Goal: Book appointment/travel/reservation

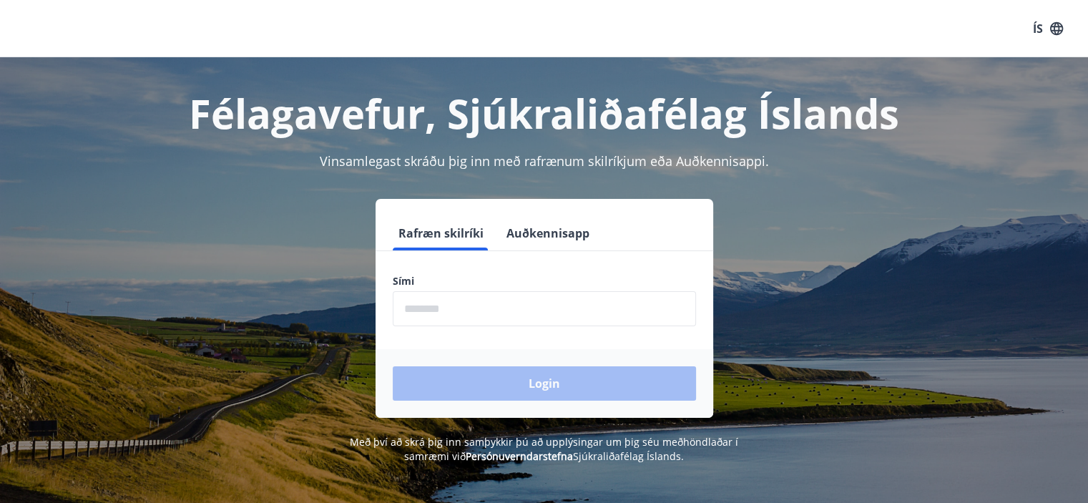
click at [472, 308] on input "phone" at bounding box center [544, 308] width 303 height 35
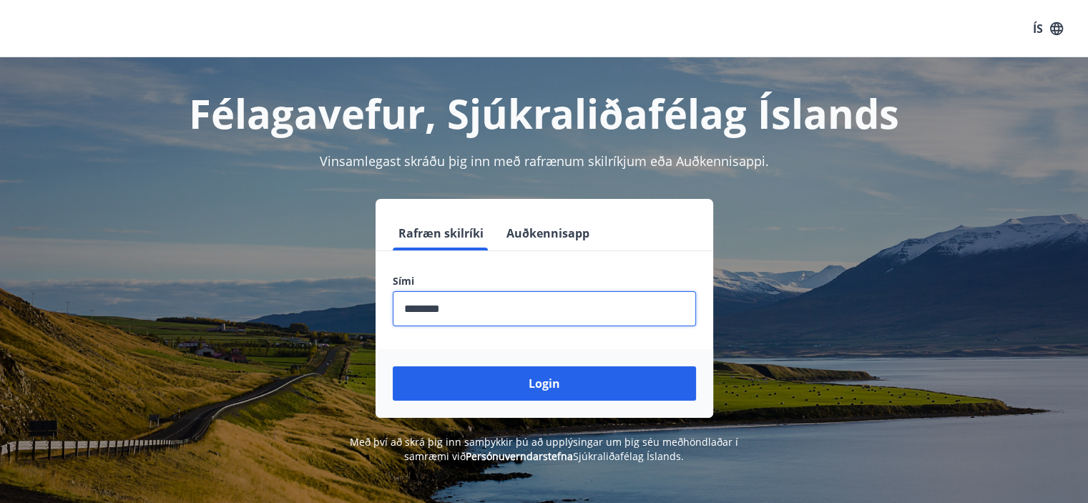
type input "********"
click at [393, 366] on button "Login" at bounding box center [544, 383] width 303 height 34
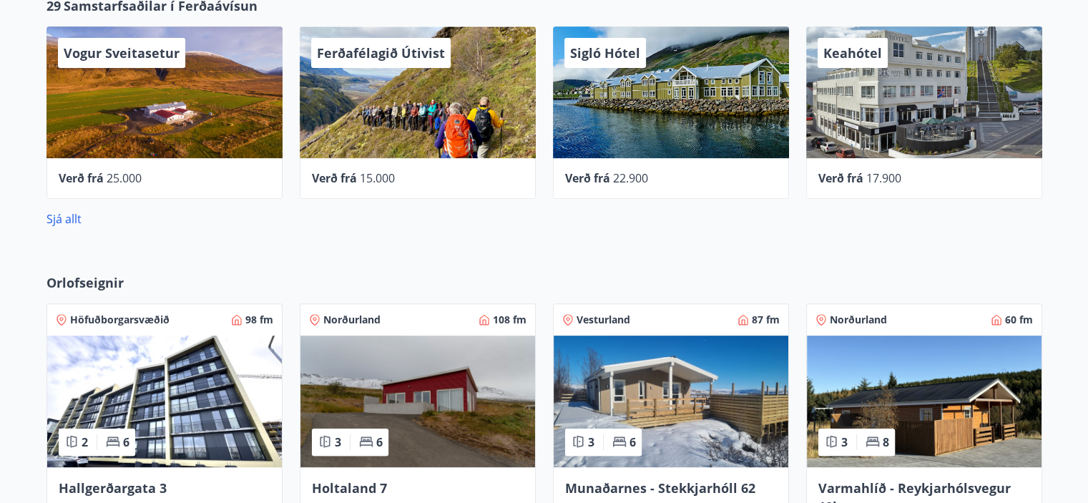
scroll to position [716, 0]
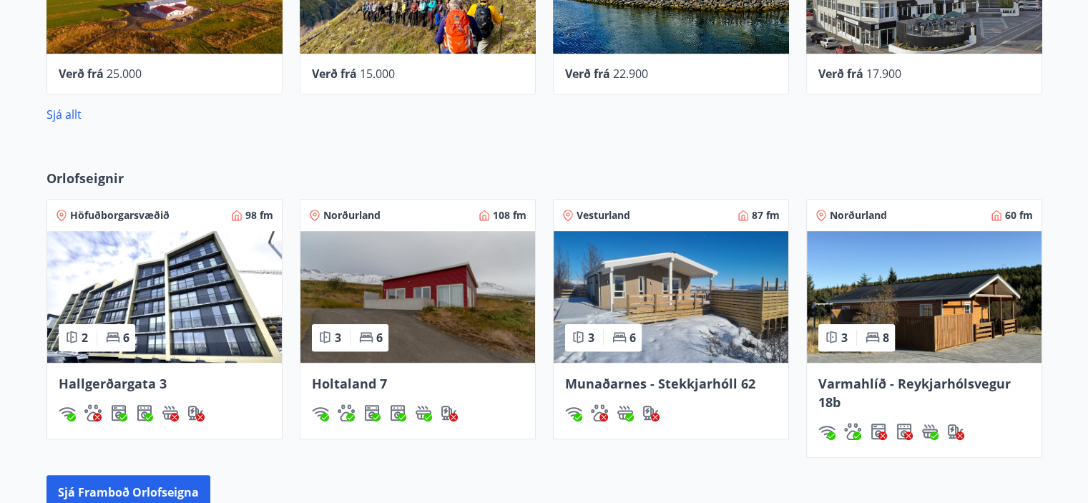
click at [238, 328] on img at bounding box center [164, 297] width 235 height 132
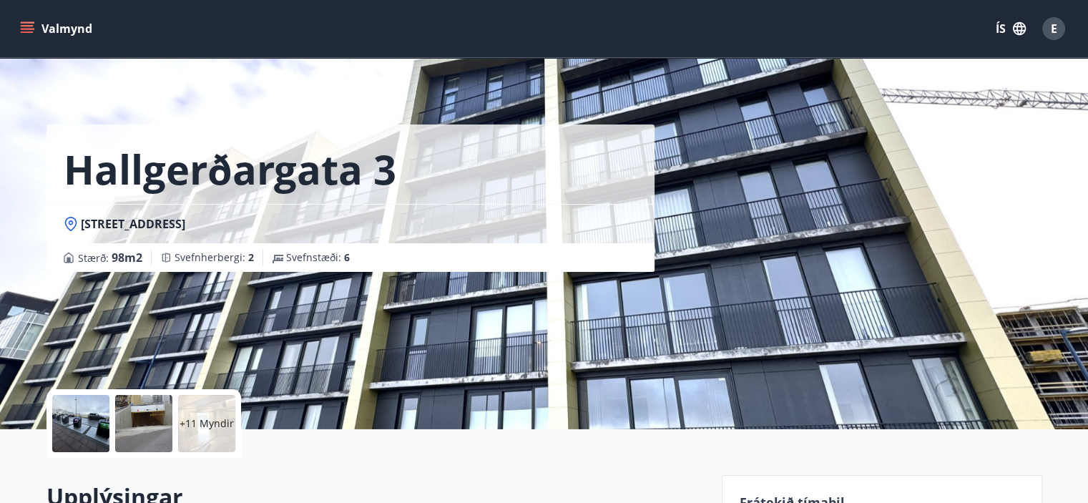
click at [203, 419] on p "+11 Myndir" at bounding box center [207, 424] width 54 height 14
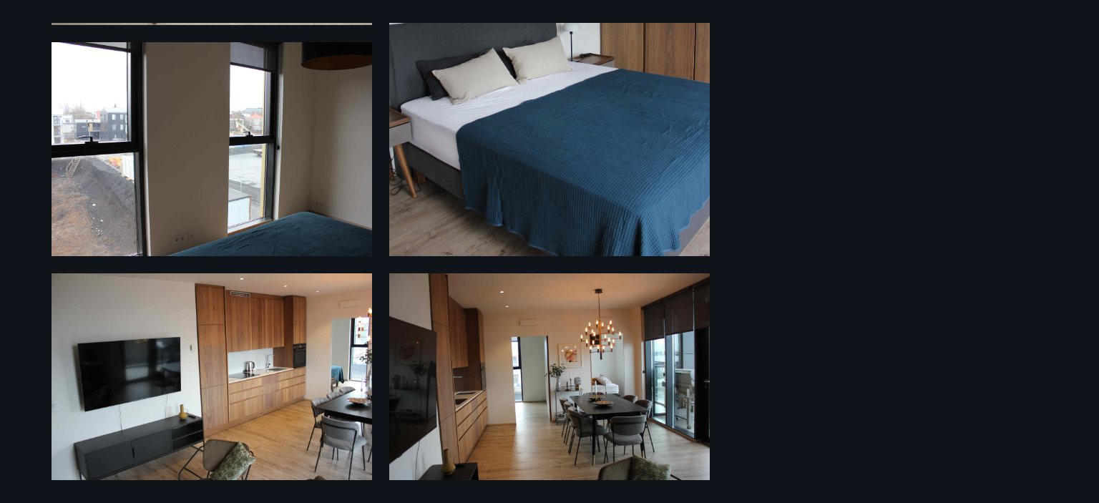
scroll to position [1534, 0]
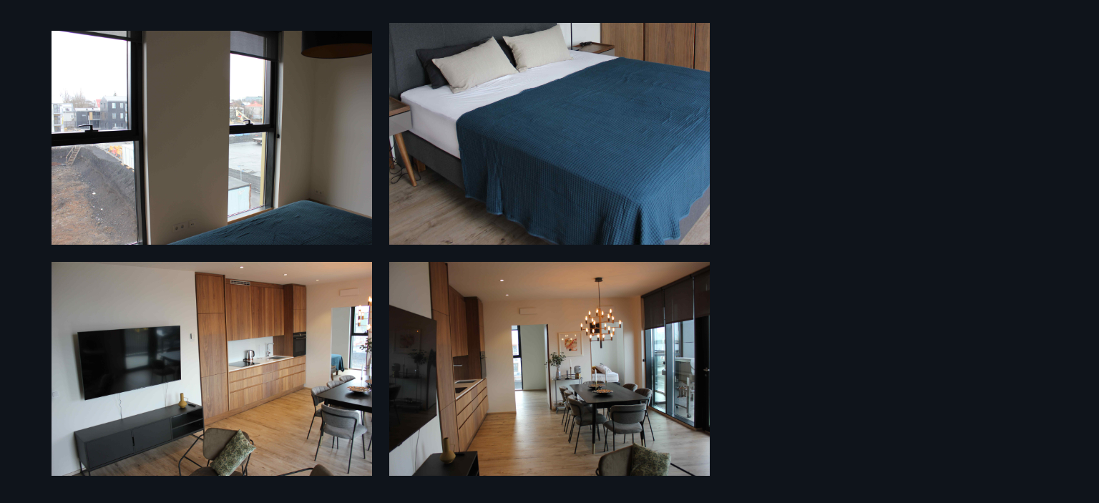
click at [496, 128] on img at bounding box center [549, 4] width 321 height 481
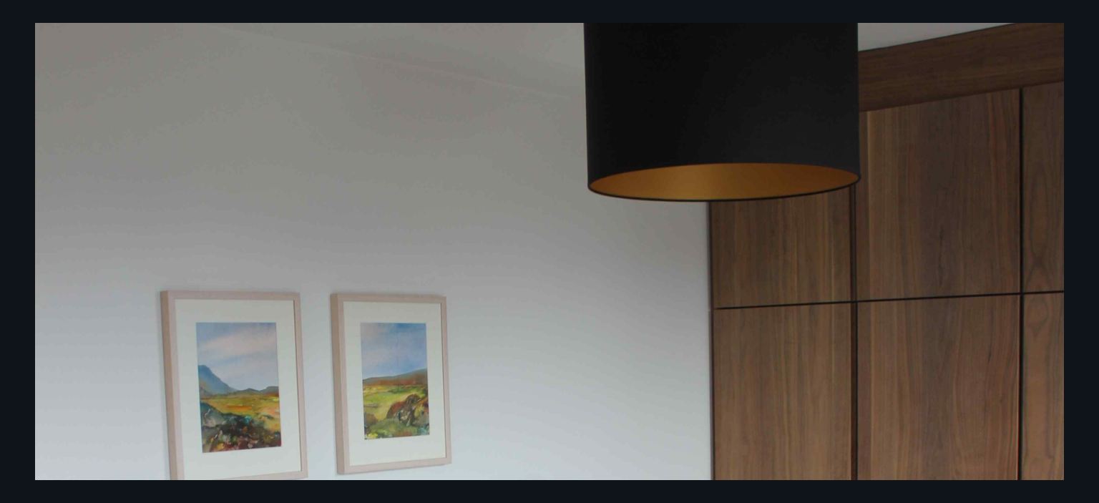
scroll to position [143, 0]
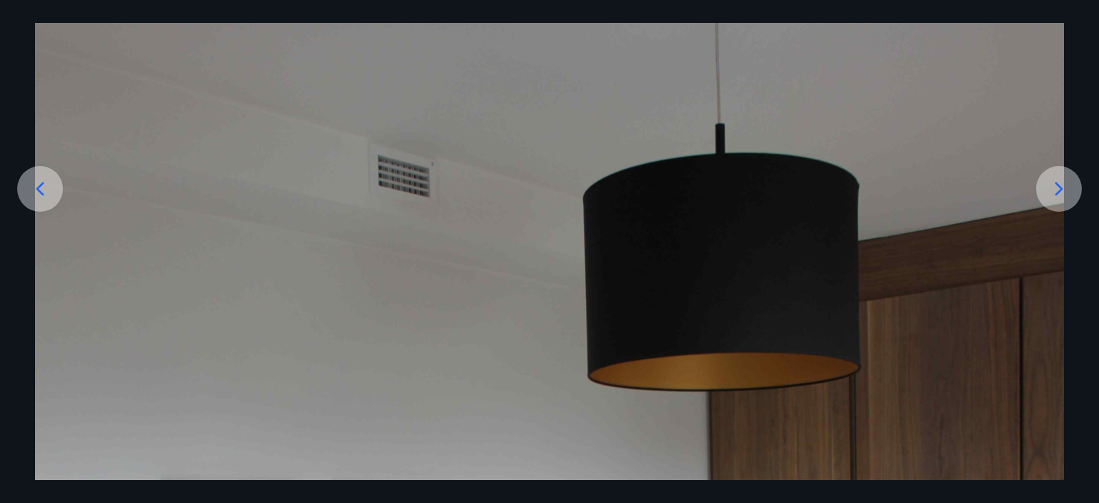
click at [1055, 187] on icon at bounding box center [1059, 188] width 23 height 23
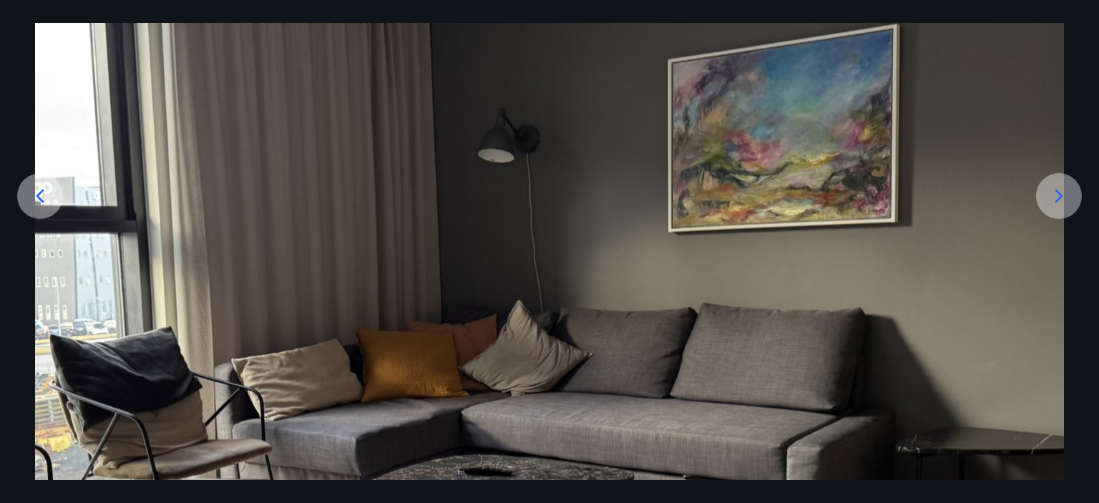
scroll to position [85, 0]
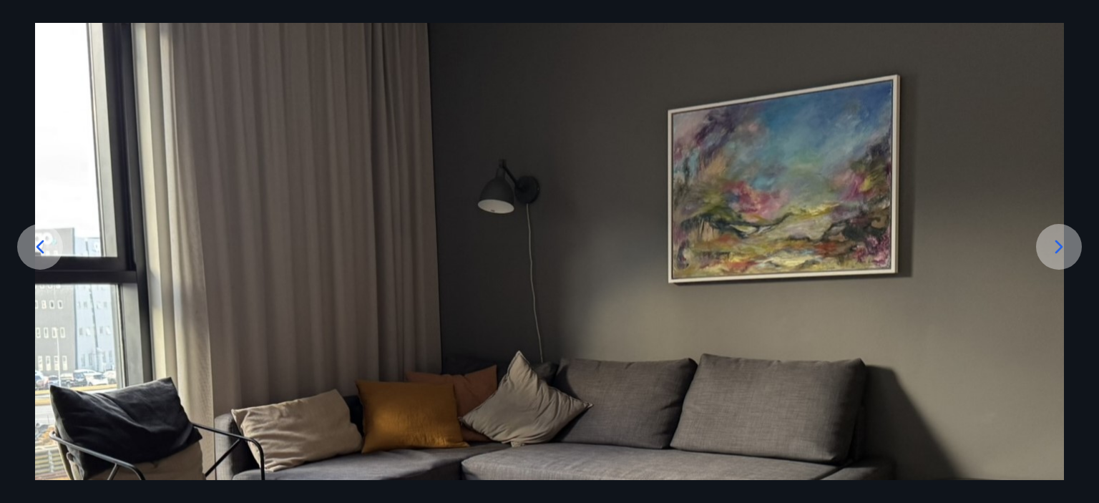
click at [1057, 243] on icon at bounding box center [1059, 246] width 23 height 23
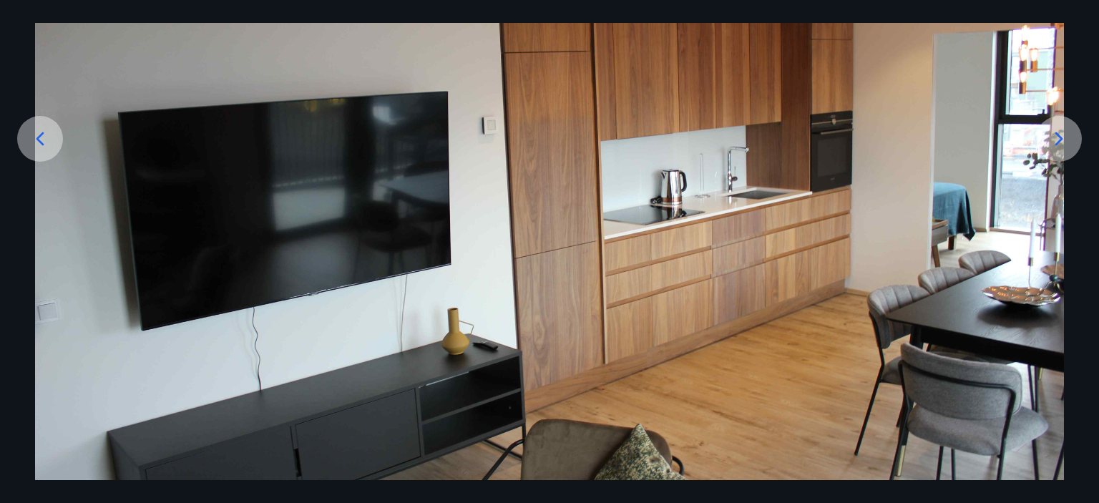
scroll to position [72, 0]
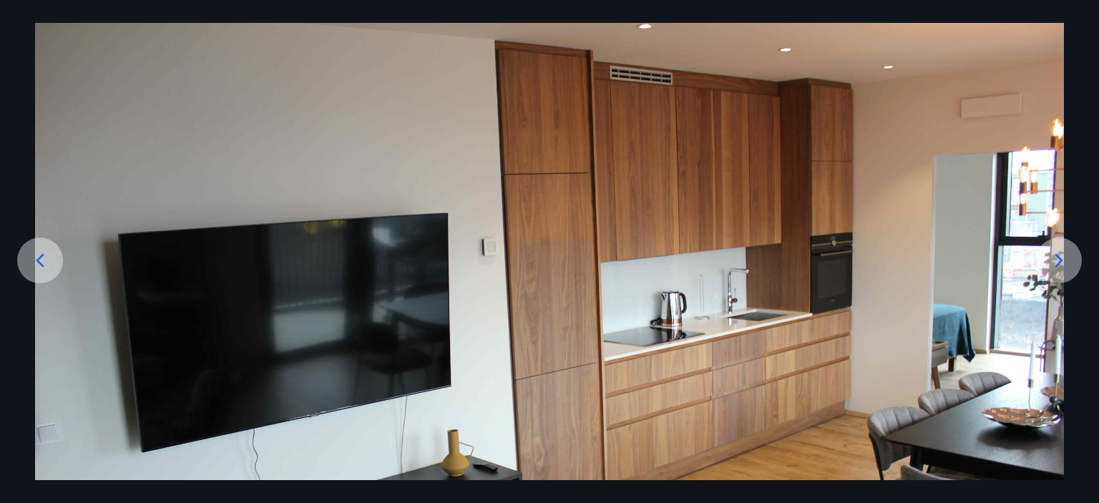
click at [1063, 264] on icon at bounding box center [1059, 260] width 23 height 23
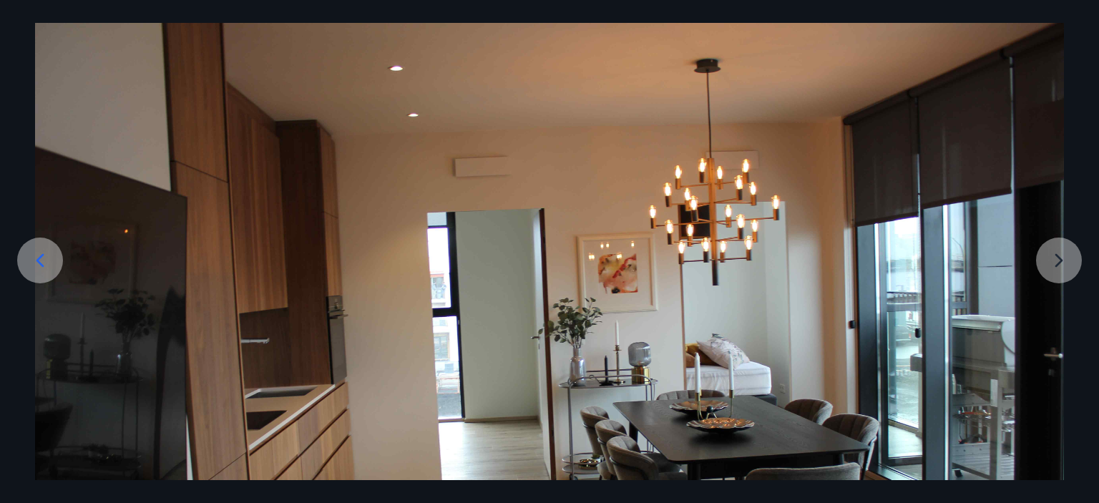
click at [1063, 264] on img at bounding box center [549, 352] width 1029 height 686
click at [1056, 258] on img at bounding box center [549, 352] width 1029 height 686
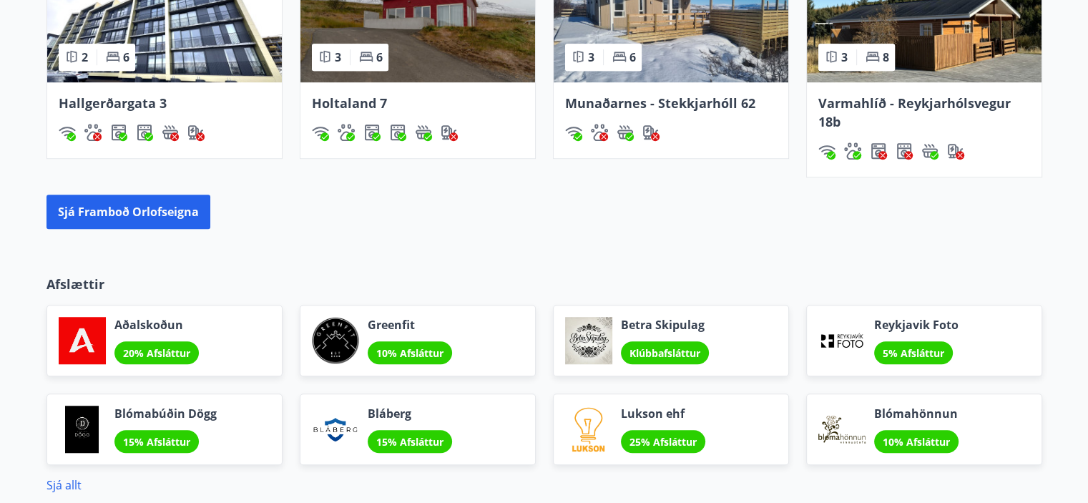
scroll to position [985, 0]
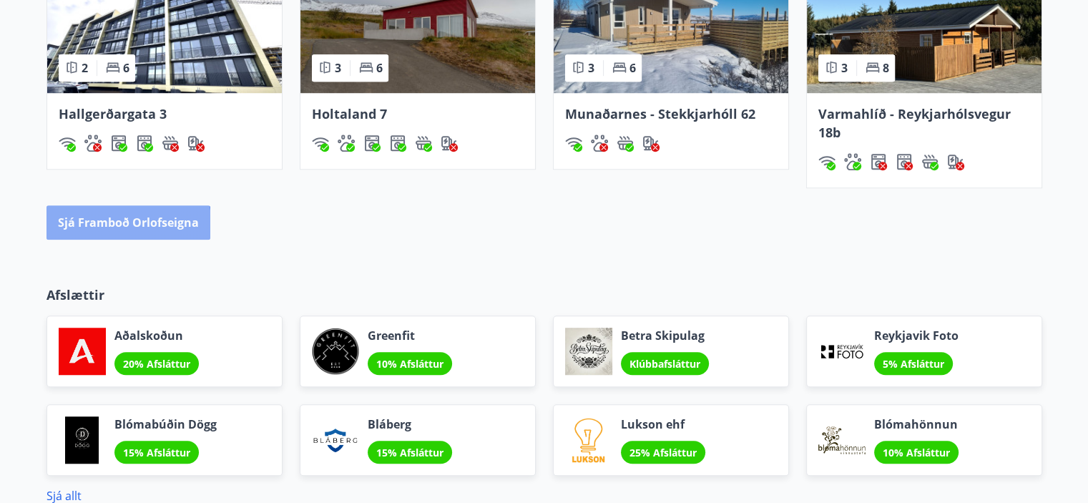
click at [126, 225] on button "Sjá framboð orlofseigna" at bounding box center [129, 222] width 164 height 34
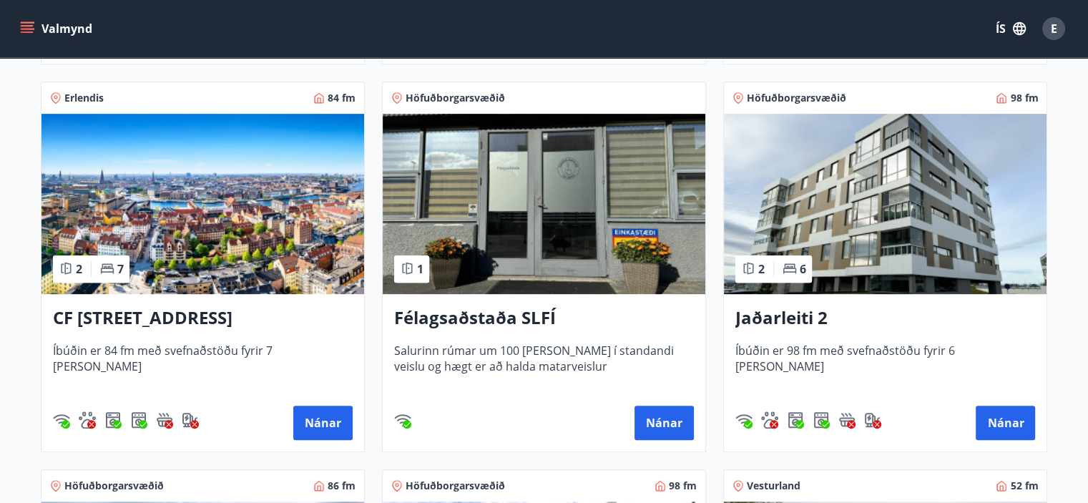
scroll to position [644, 0]
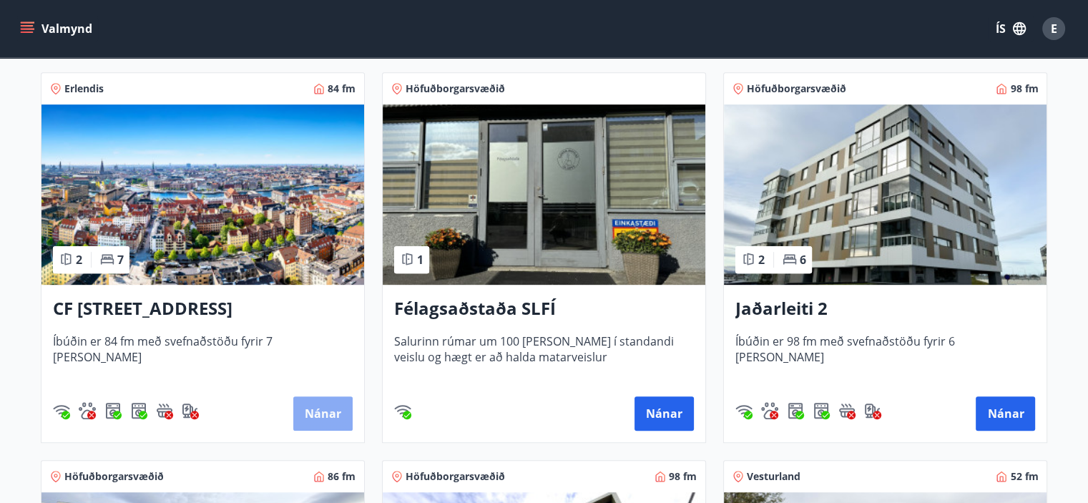
click at [316, 420] on button "Nánar" at bounding box center [322, 413] width 59 height 34
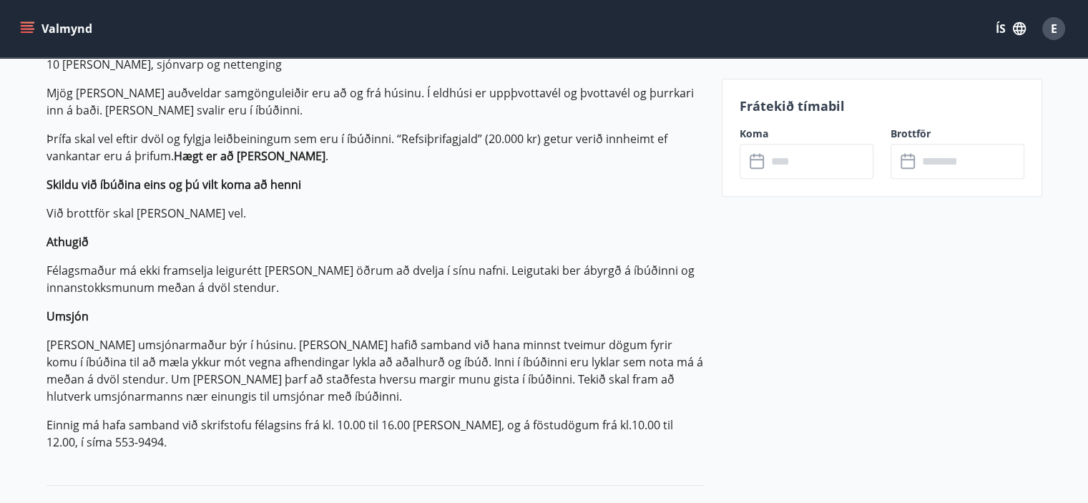
scroll to position [358, 0]
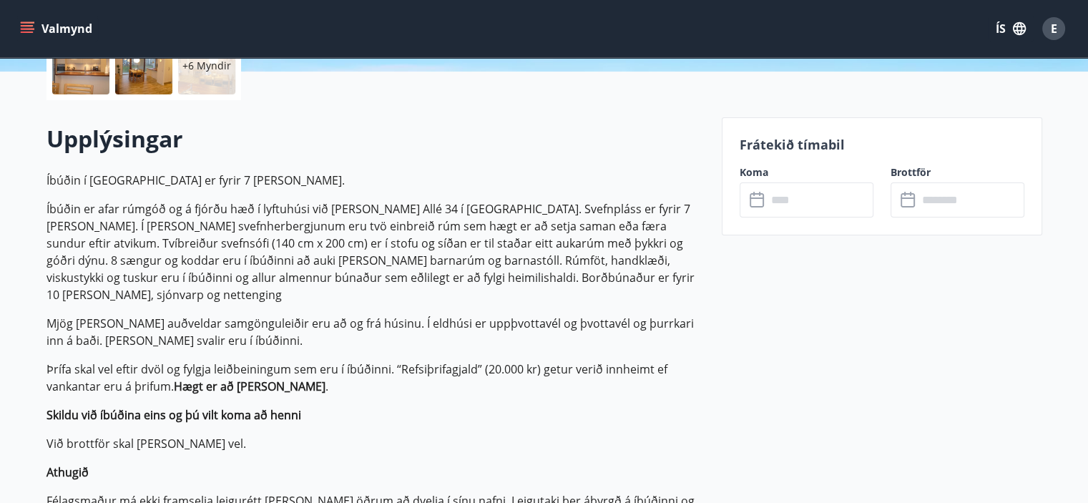
click at [820, 201] on input "text" at bounding box center [820, 199] width 107 height 35
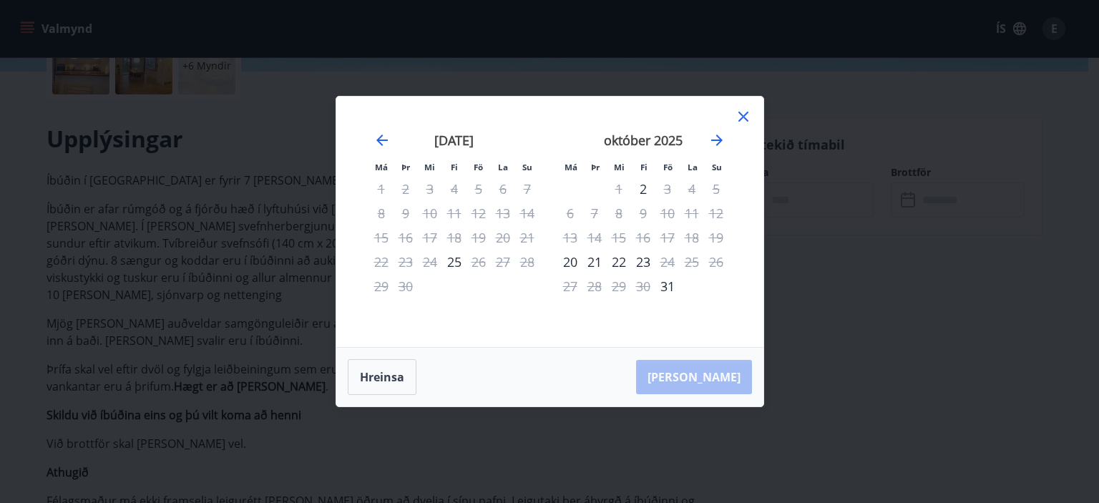
click at [741, 112] on icon at bounding box center [743, 116] width 17 height 17
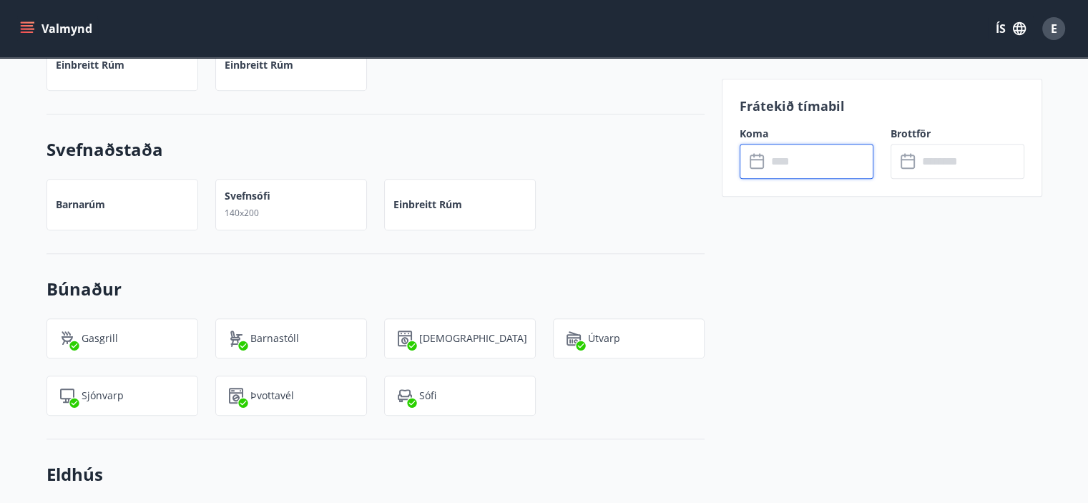
scroll to position [1288, 0]
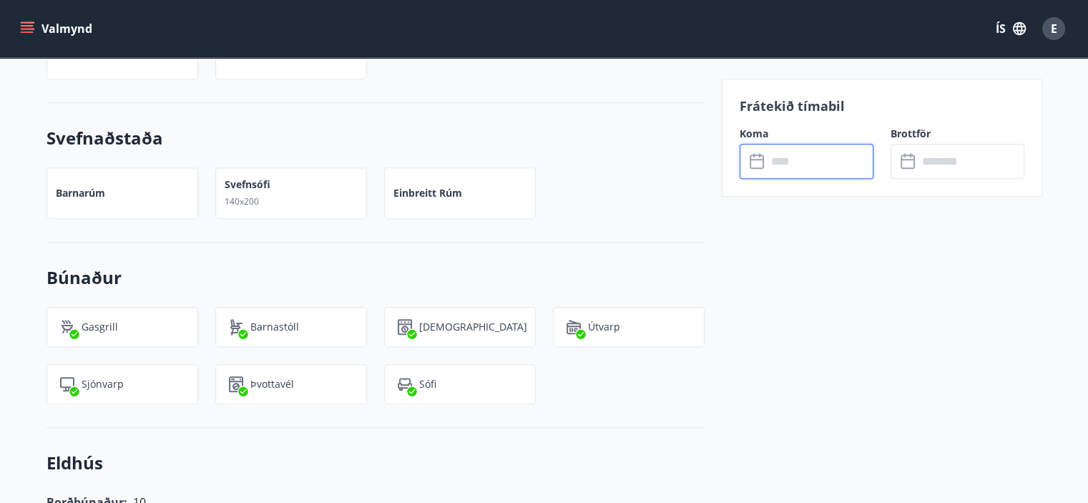
click at [816, 162] on input "text" at bounding box center [820, 161] width 107 height 35
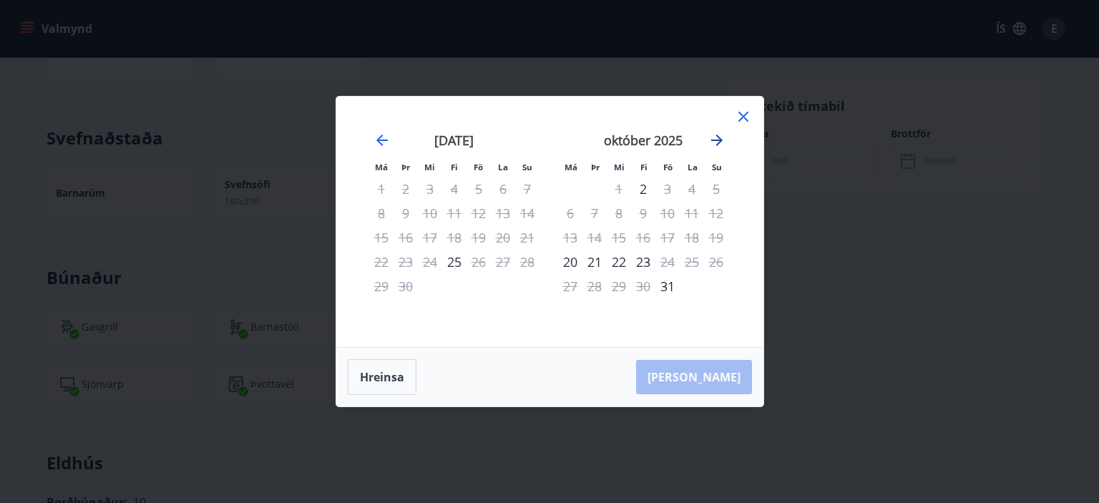
click at [713, 139] on icon "Move forward to switch to the next month." at bounding box center [716, 140] width 17 height 17
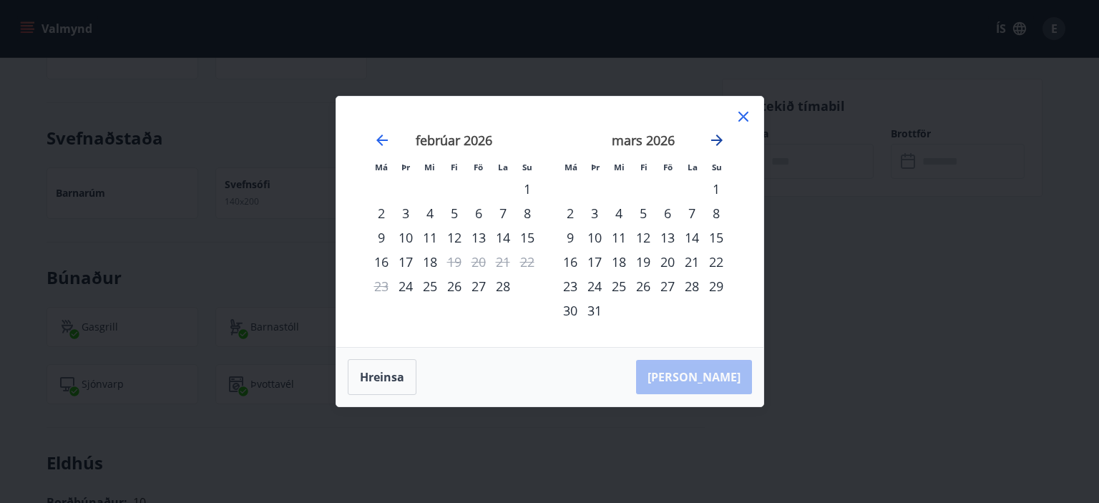
click at [713, 139] on icon "Move forward to switch to the next month." at bounding box center [716, 140] width 17 height 17
click at [572, 260] on div "18" at bounding box center [570, 262] width 24 height 24
click at [569, 286] on div "25" at bounding box center [570, 286] width 24 height 24
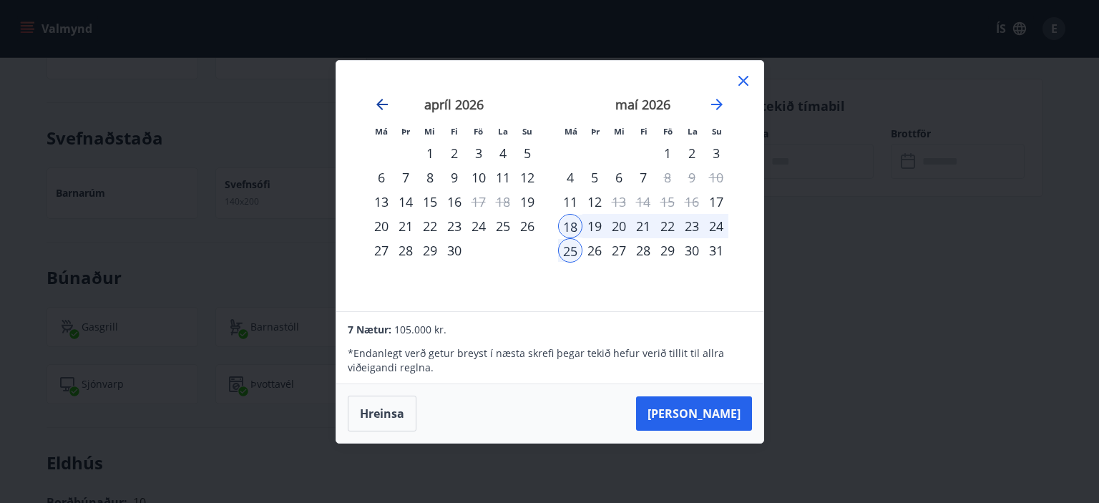
click at [381, 101] on icon "Move backward to switch to the previous month." at bounding box center [381, 104] width 11 height 11
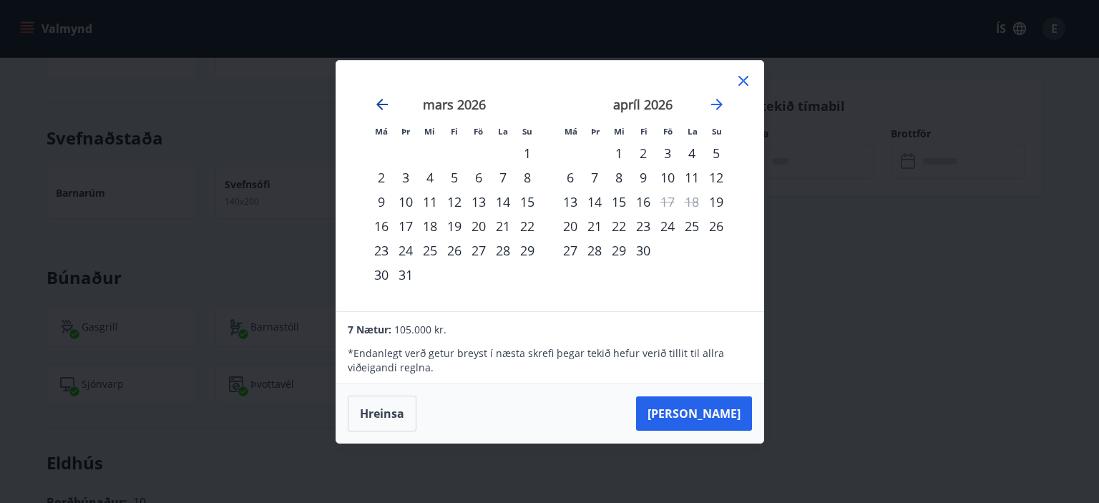
click at [381, 101] on icon "Move backward to switch to the previous month." at bounding box center [381, 104] width 11 height 11
click at [745, 79] on icon at bounding box center [744, 81] width 10 height 10
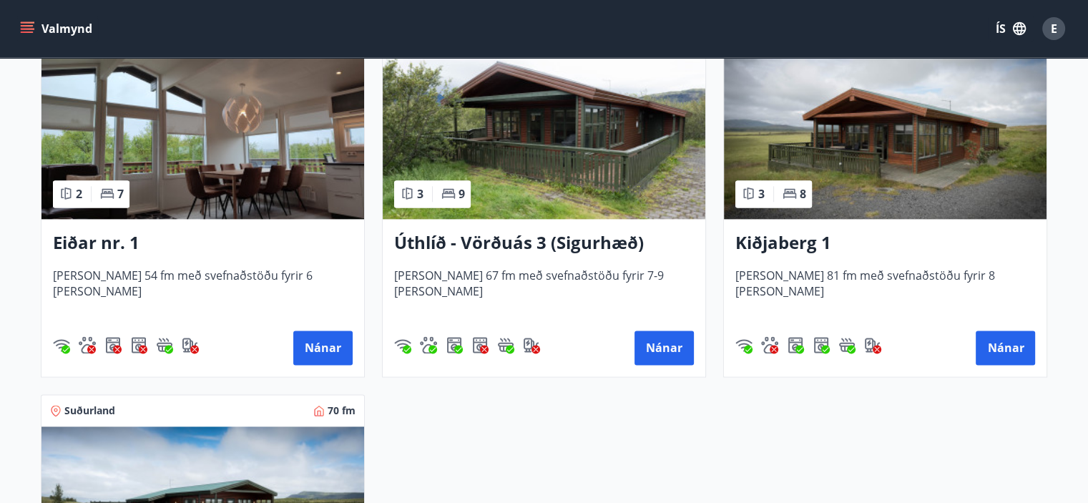
scroll to position [1861, 0]
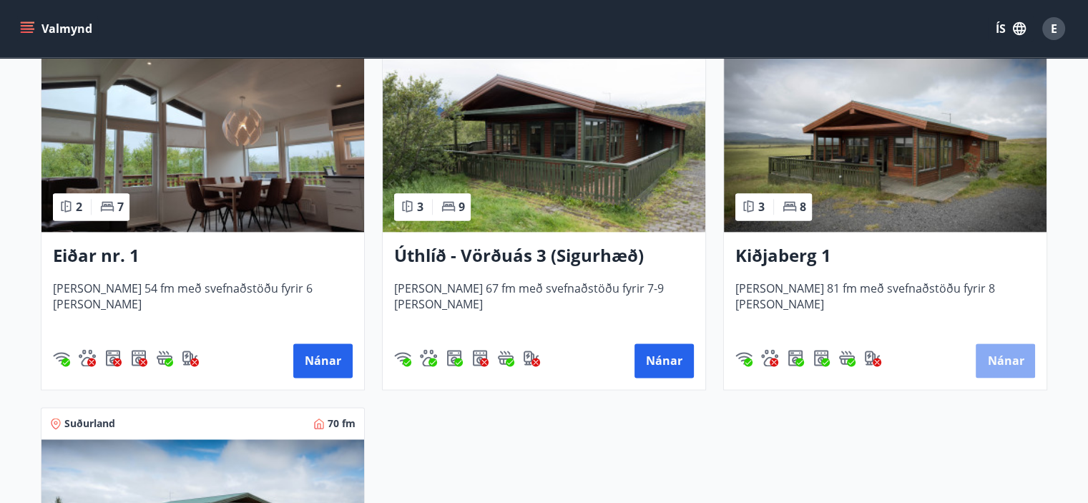
click at [999, 354] on button "Nánar" at bounding box center [1005, 361] width 59 height 34
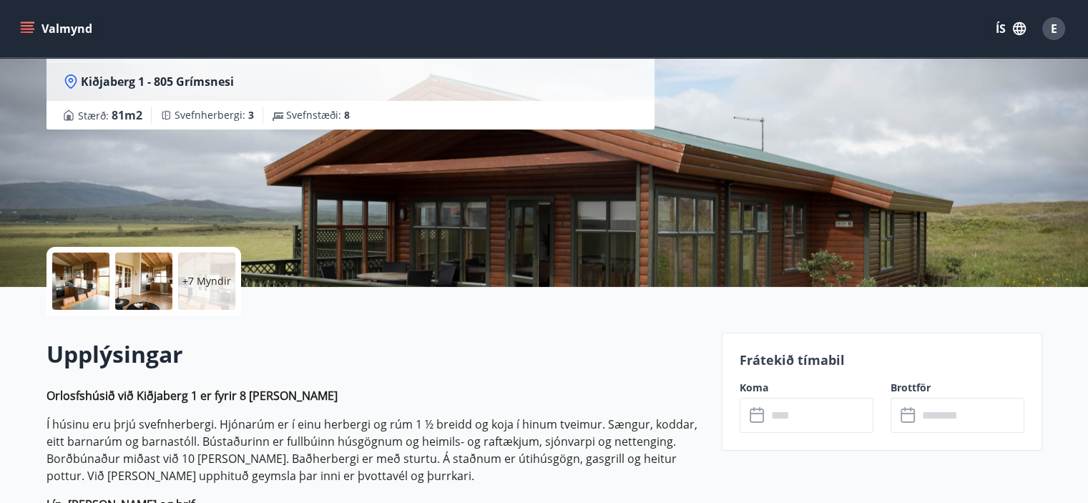
scroll to position [286, 0]
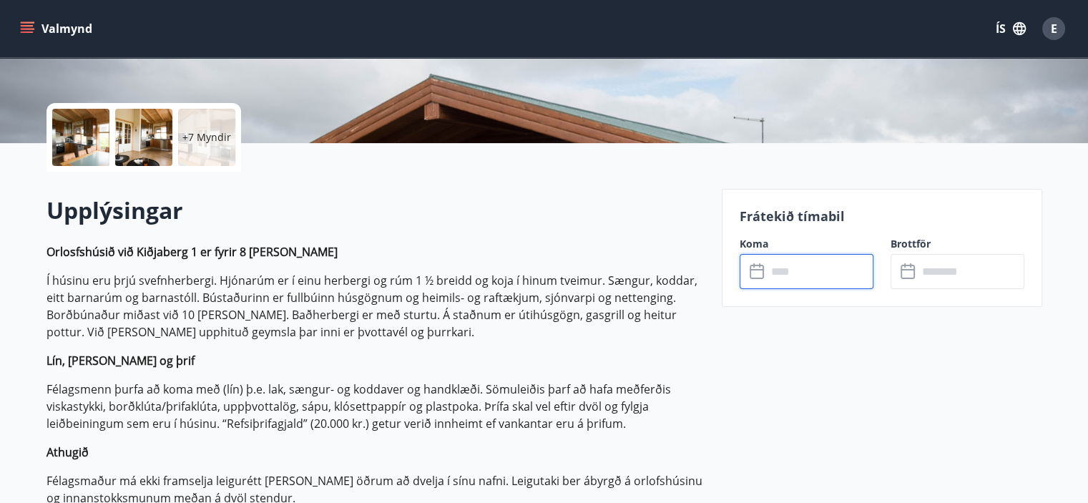
click at [842, 281] on input "text" at bounding box center [820, 271] width 107 height 35
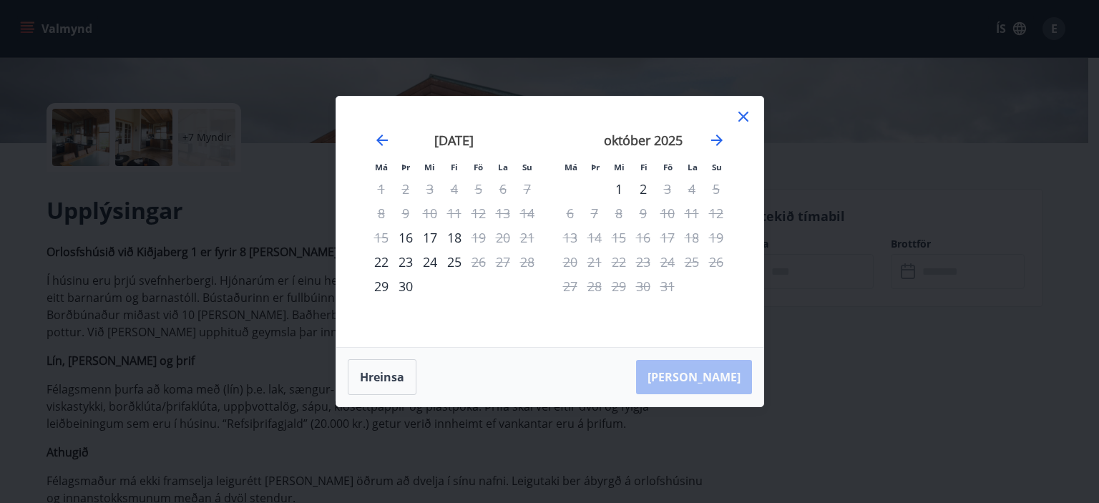
click at [741, 110] on icon at bounding box center [743, 116] width 17 height 17
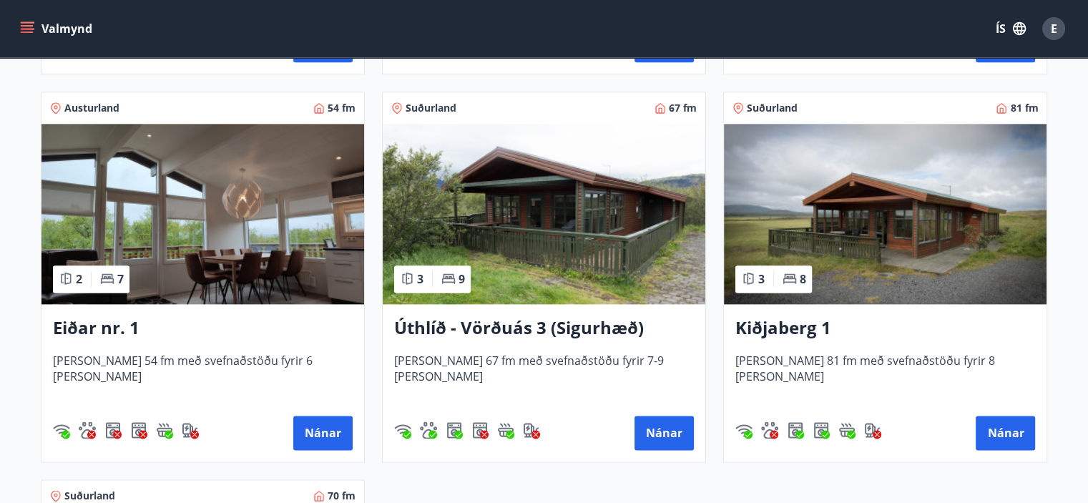
scroll to position [1789, 0]
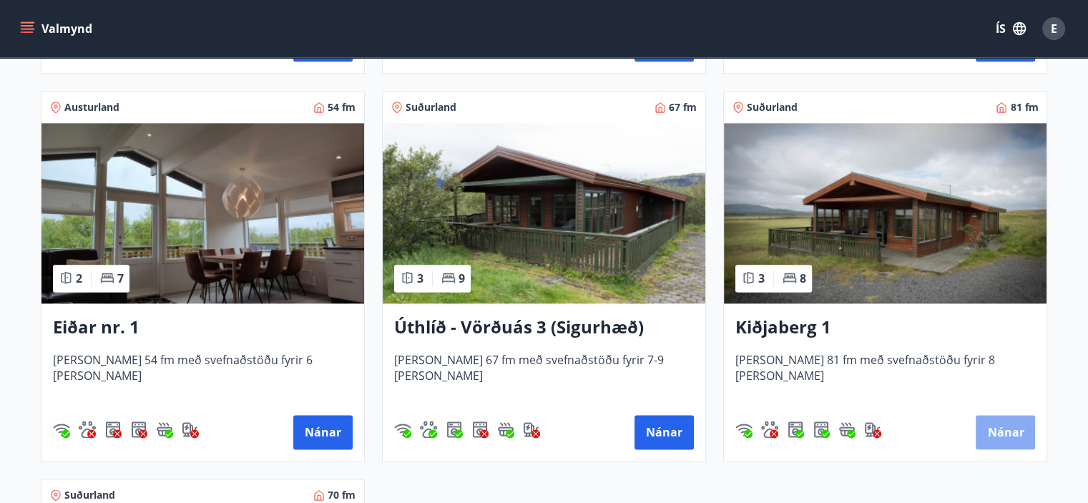
click at [999, 436] on button "Nánar" at bounding box center [1005, 432] width 59 height 34
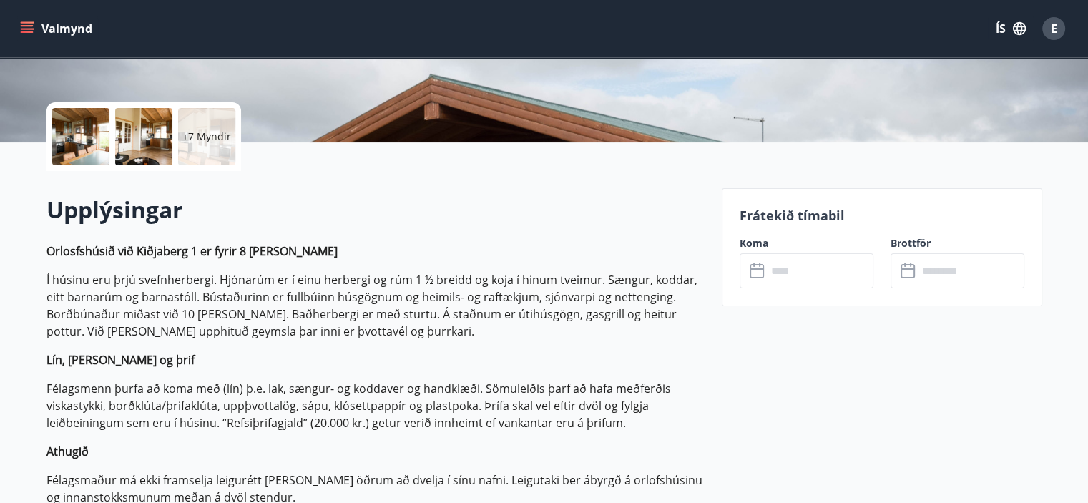
scroll to position [358, 0]
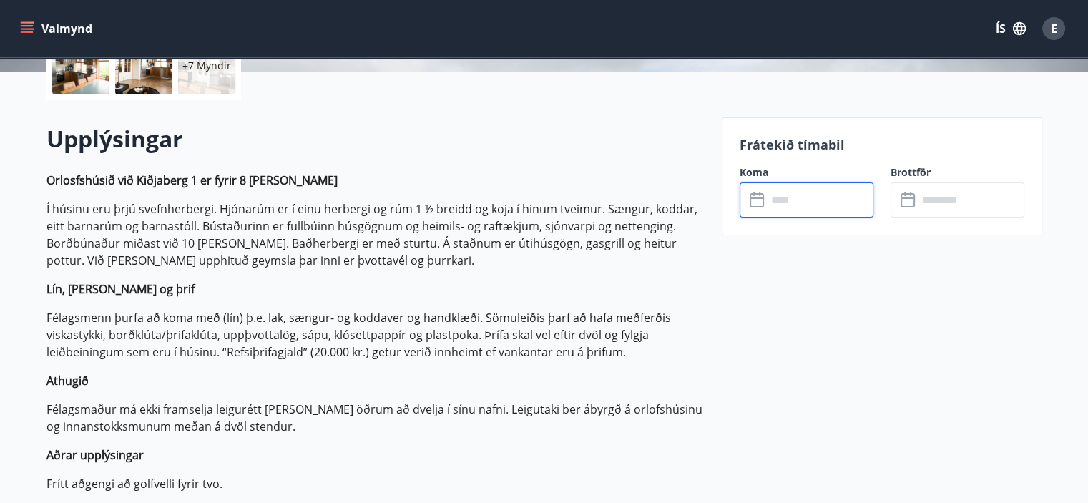
click at [822, 209] on input "text" at bounding box center [820, 199] width 107 height 35
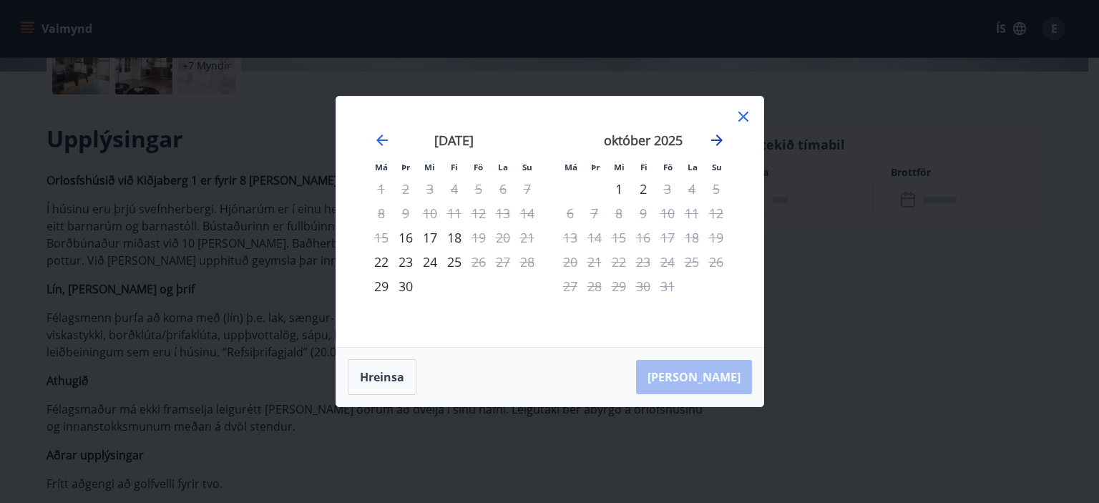
click at [716, 140] on icon "Move forward to switch to the next month." at bounding box center [716, 140] width 11 height 11
click at [381, 137] on icon "Move backward to switch to the previous month." at bounding box center [381, 140] width 11 height 11
click at [379, 137] on icon "Move backward to switch to the previous month." at bounding box center [381, 140] width 11 height 11
click at [741, 115] on icon at bounding box center [744, 117] width 10 height 10
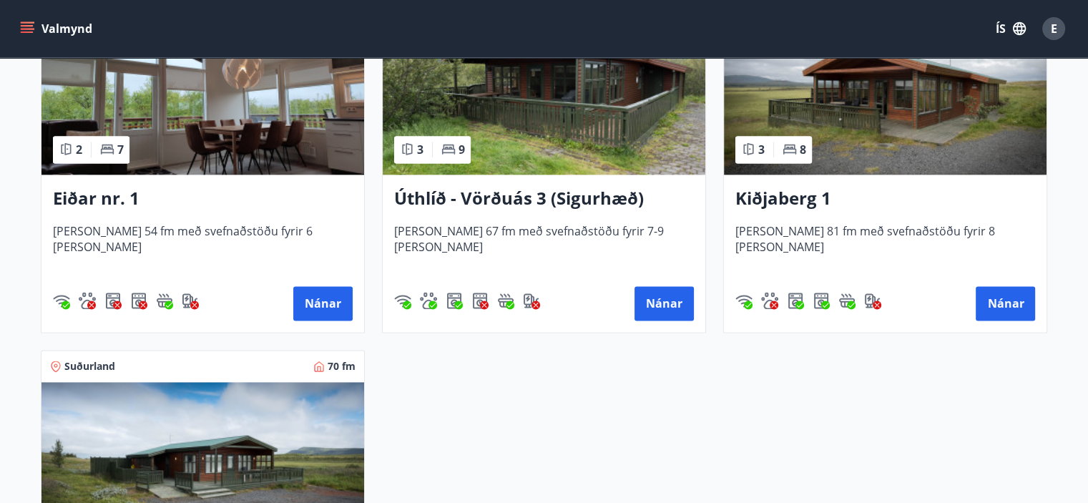
scroll to position [2004, 0]
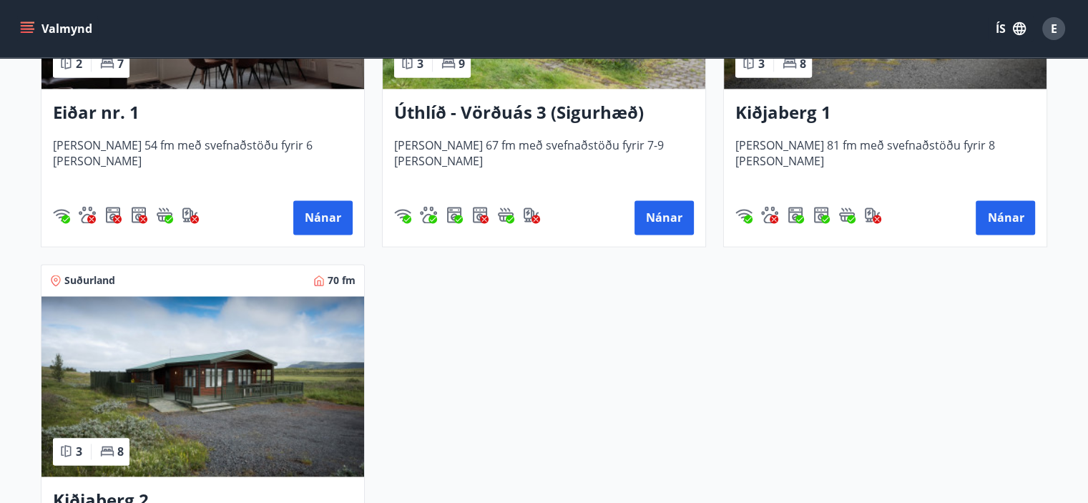
click at [257, 424] on img at bounding box center [203, 386] width 323 height 180
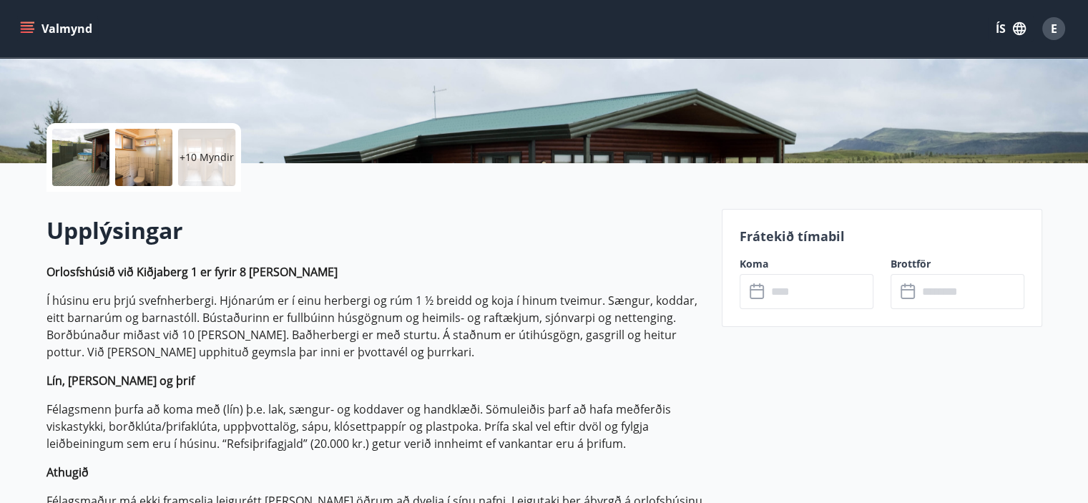
scroll to position [286, 0]
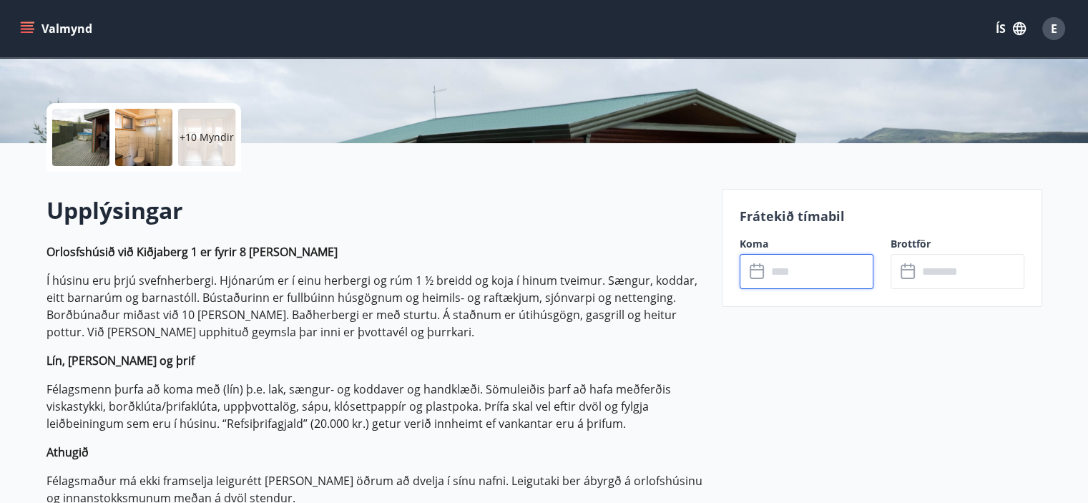
click at [842, 270] on input "text" at bounding box center [820, 271] width 107 height 35
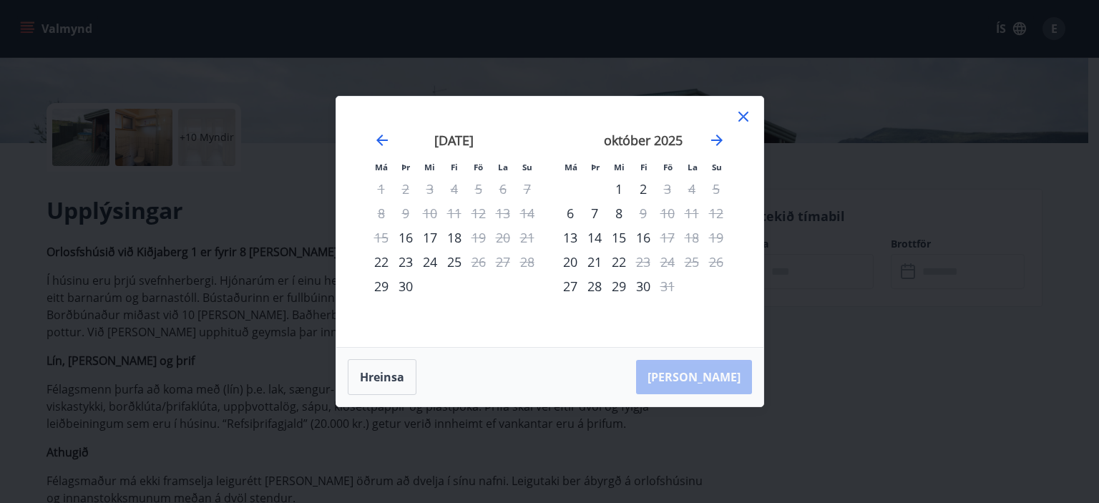
click at [744, 115] on icon at bounding box center [744, 117] width 10 height 10
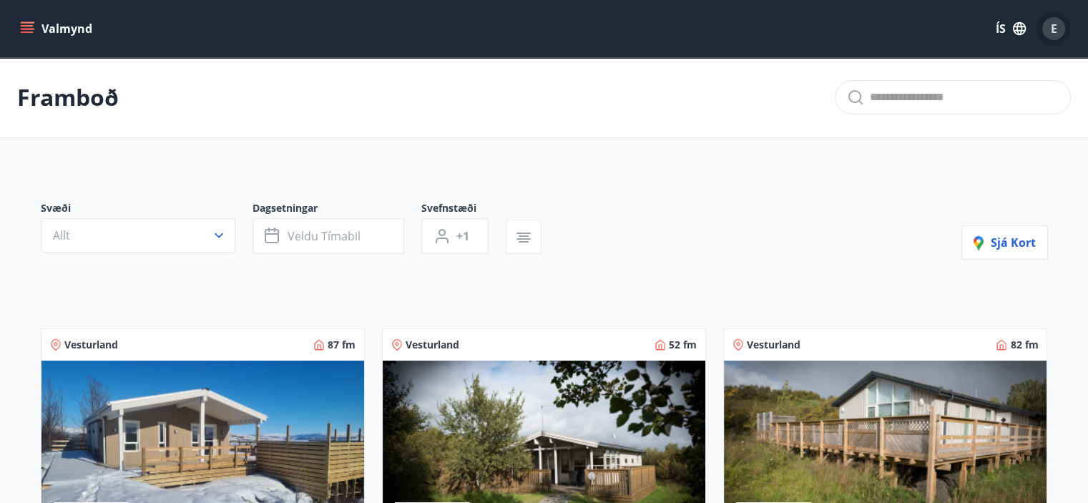
click at [1057, 26] on div "E" at bounding box center [1054, 28] width 23 height 23
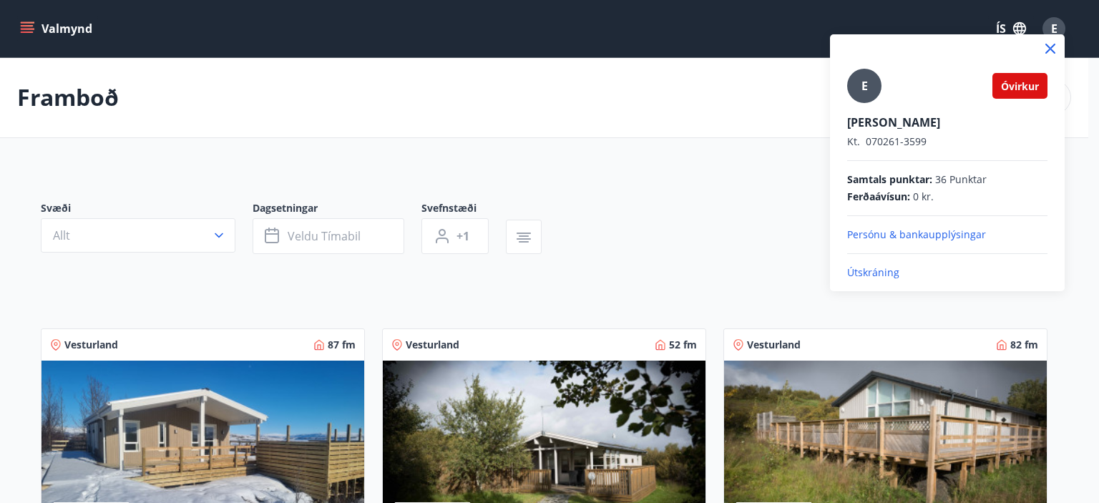
click at [865, 275] on p "Útskráning" at bounding box center [947, 273] width 200 height 14
